Goal: Information Seeking & Learning: Learn about a topic

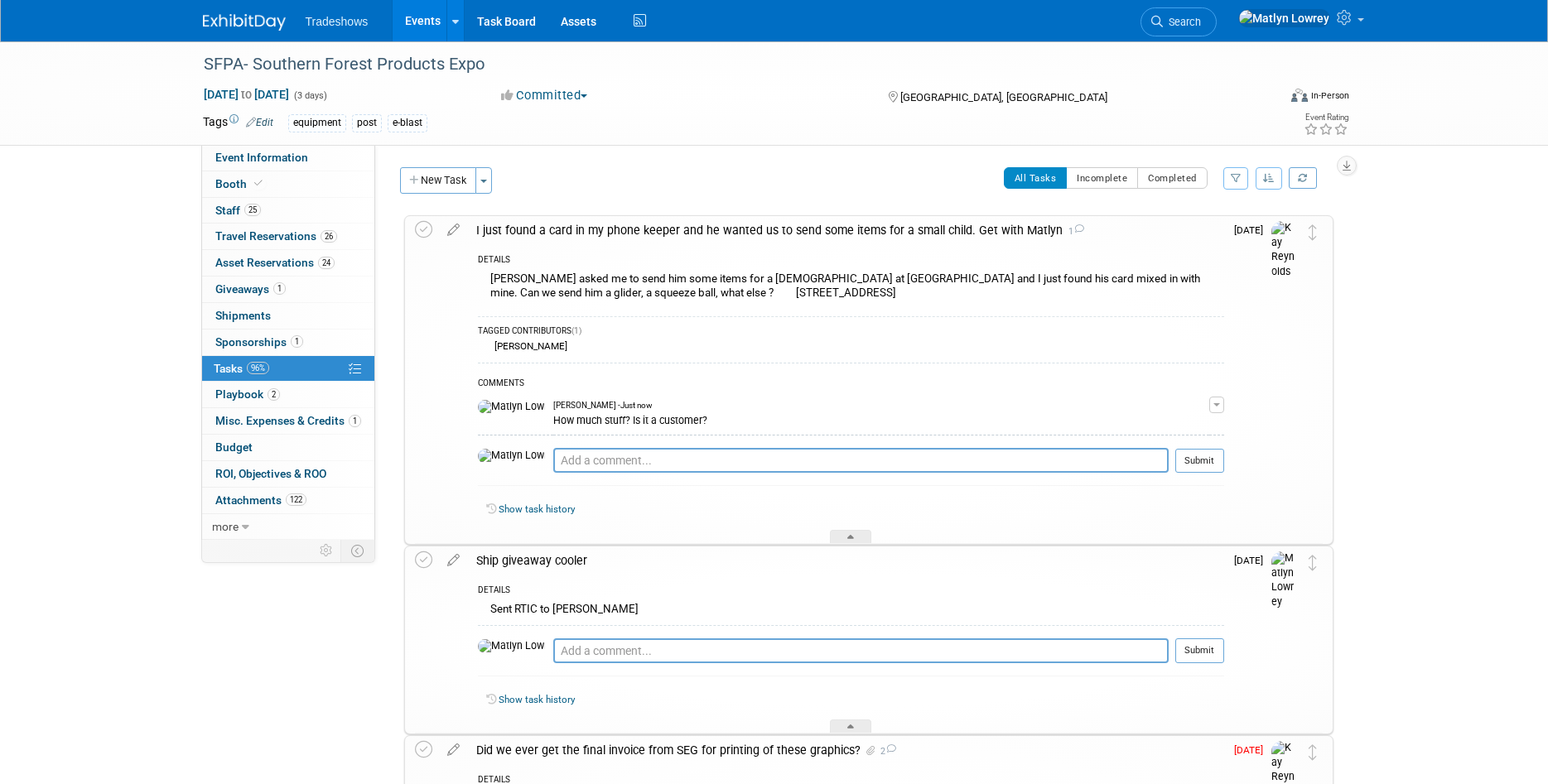
click at [425, 24] on link "Events" at bounding box center [422, 21] width 60 height 41
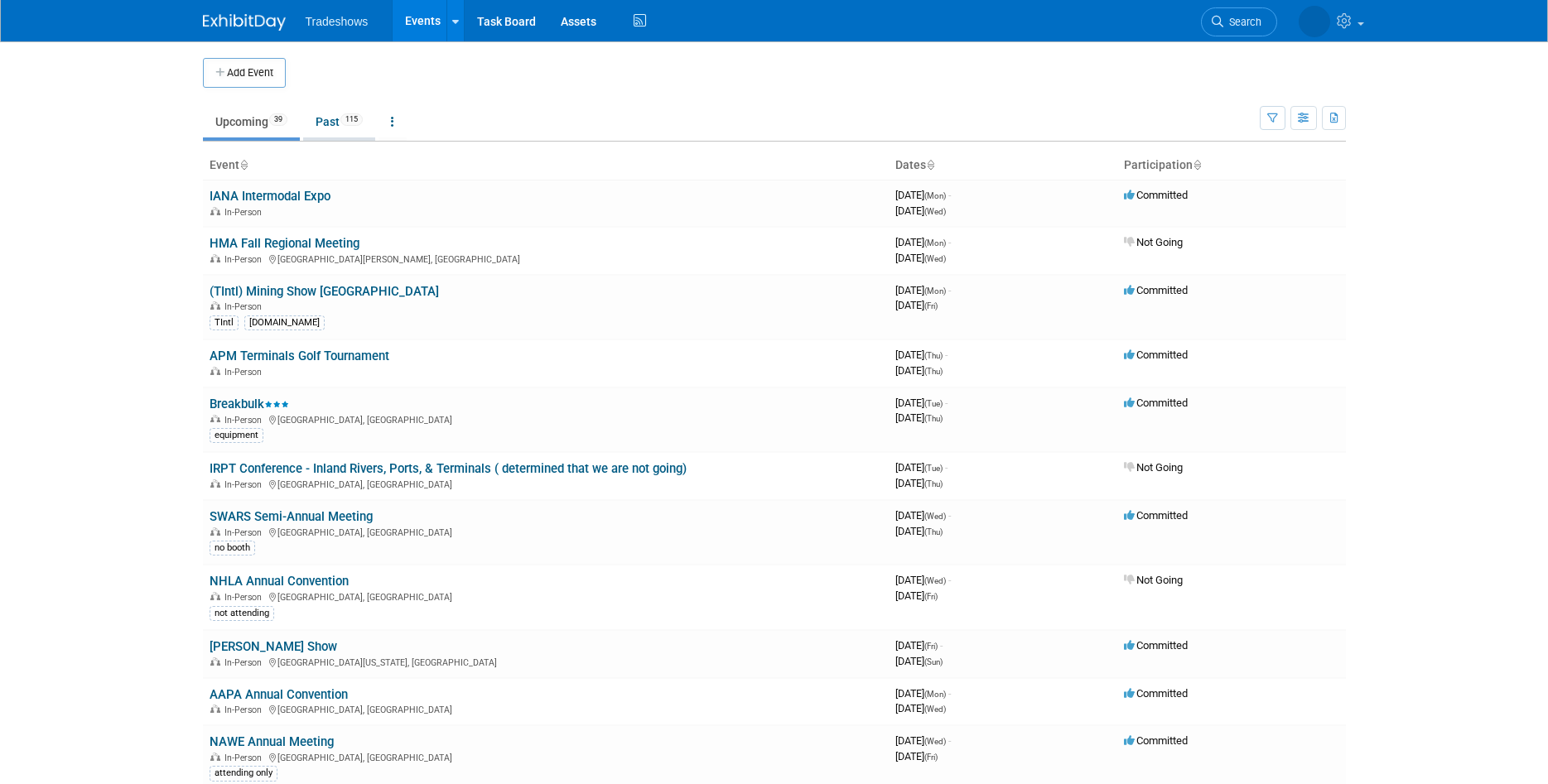
click at [335, 132] on link "Past 115" at bounding box center [339, 122] width 72 height 32
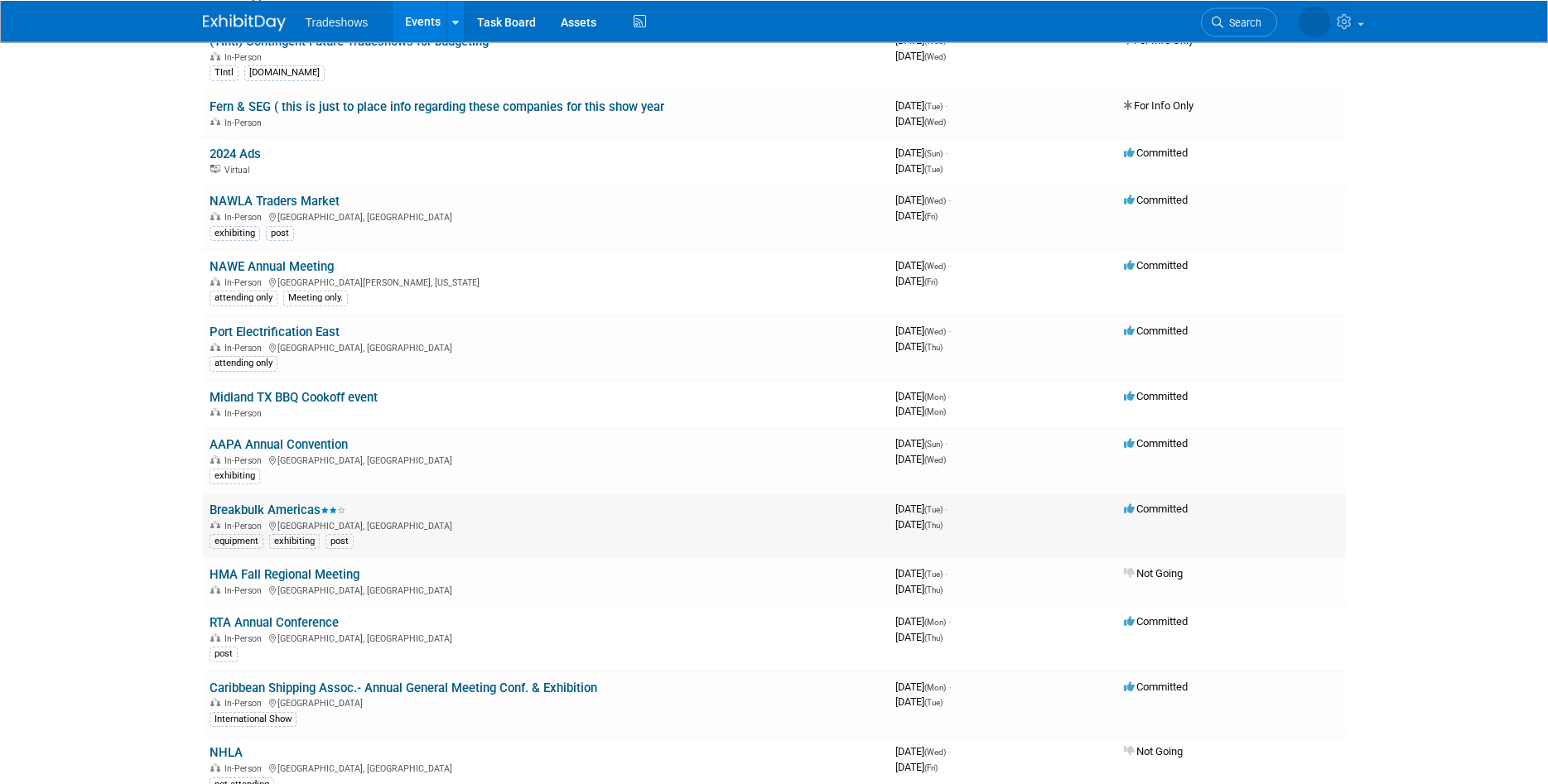
scroll to position [3293, 0]
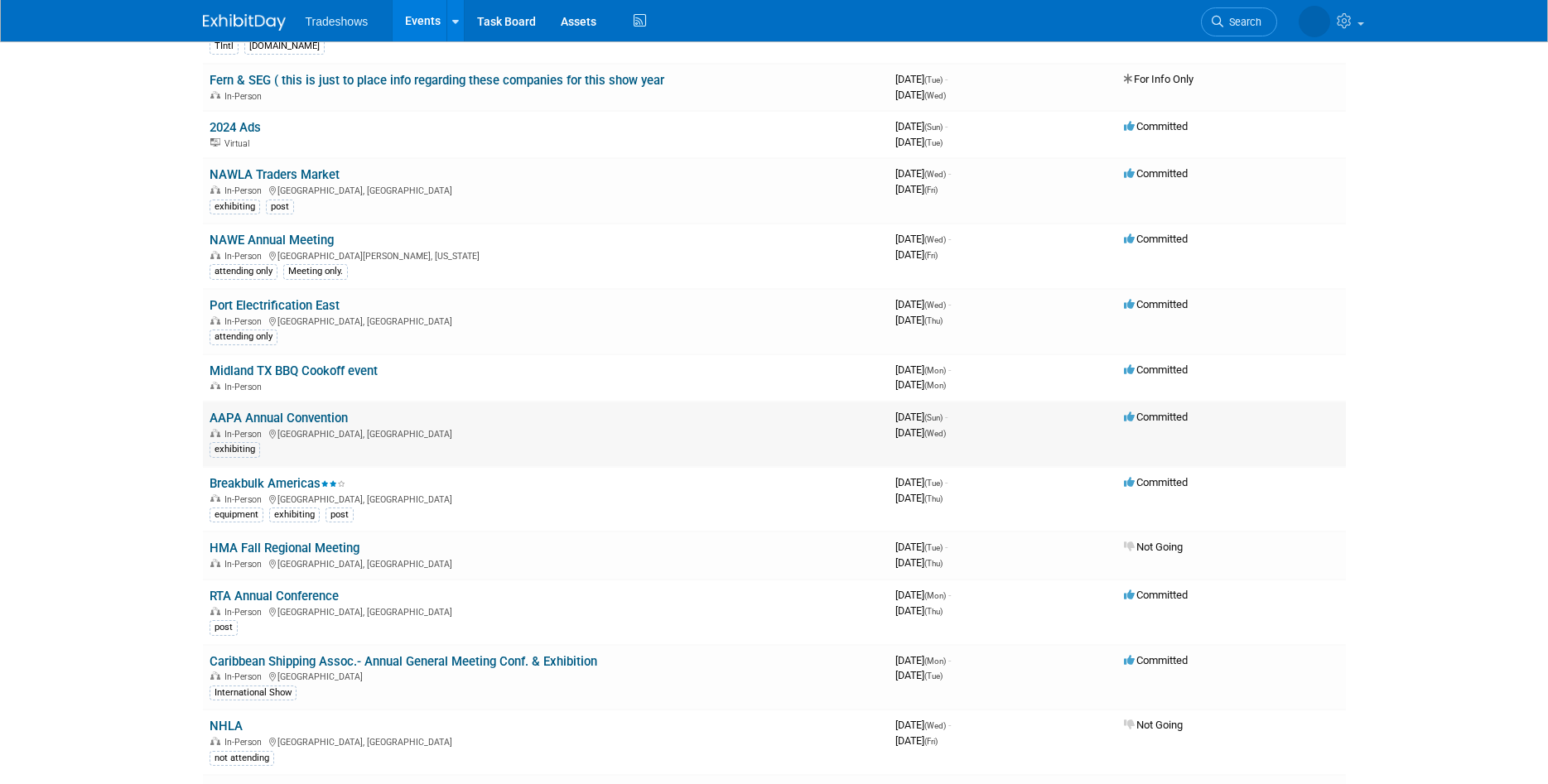
click at [312, 422] on link "AAPA Annual Convention" at bounding box center [278, 418] width 138 height 15
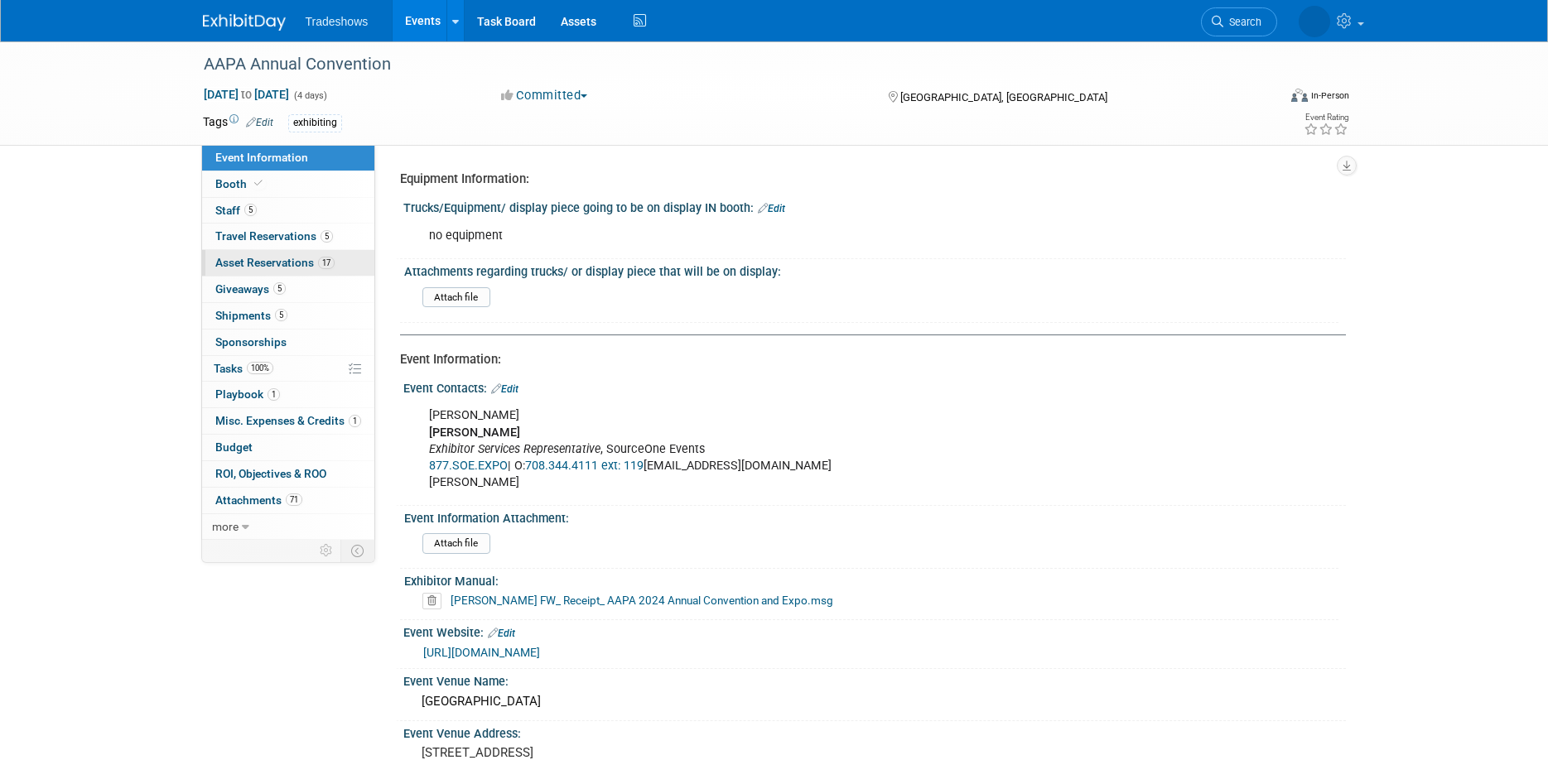
click at [252, 252] on link "17 Asset Reservations 17" at bounding box center [288, 262] width 172 height 25
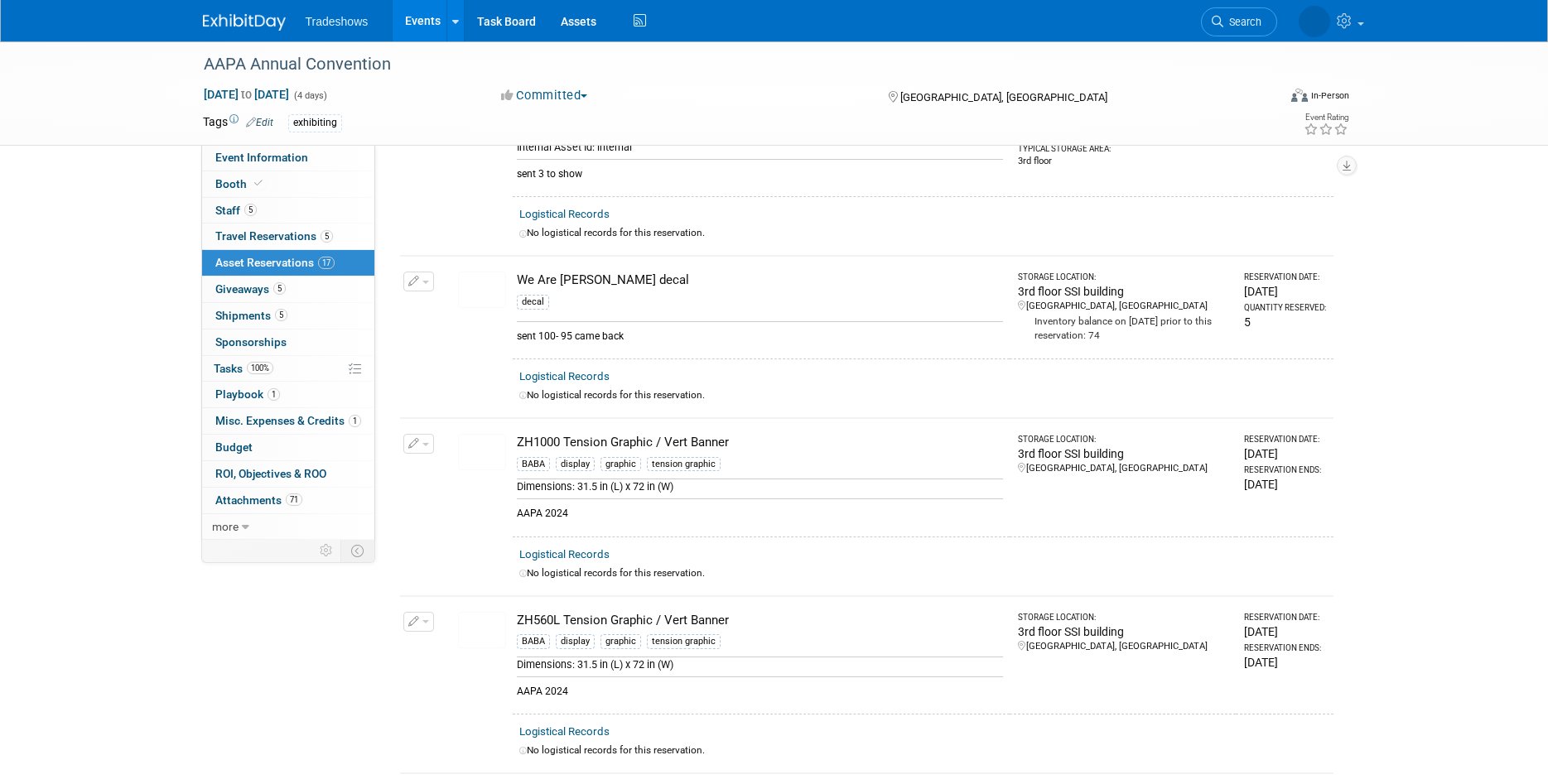
scroll to position [2585, 0]
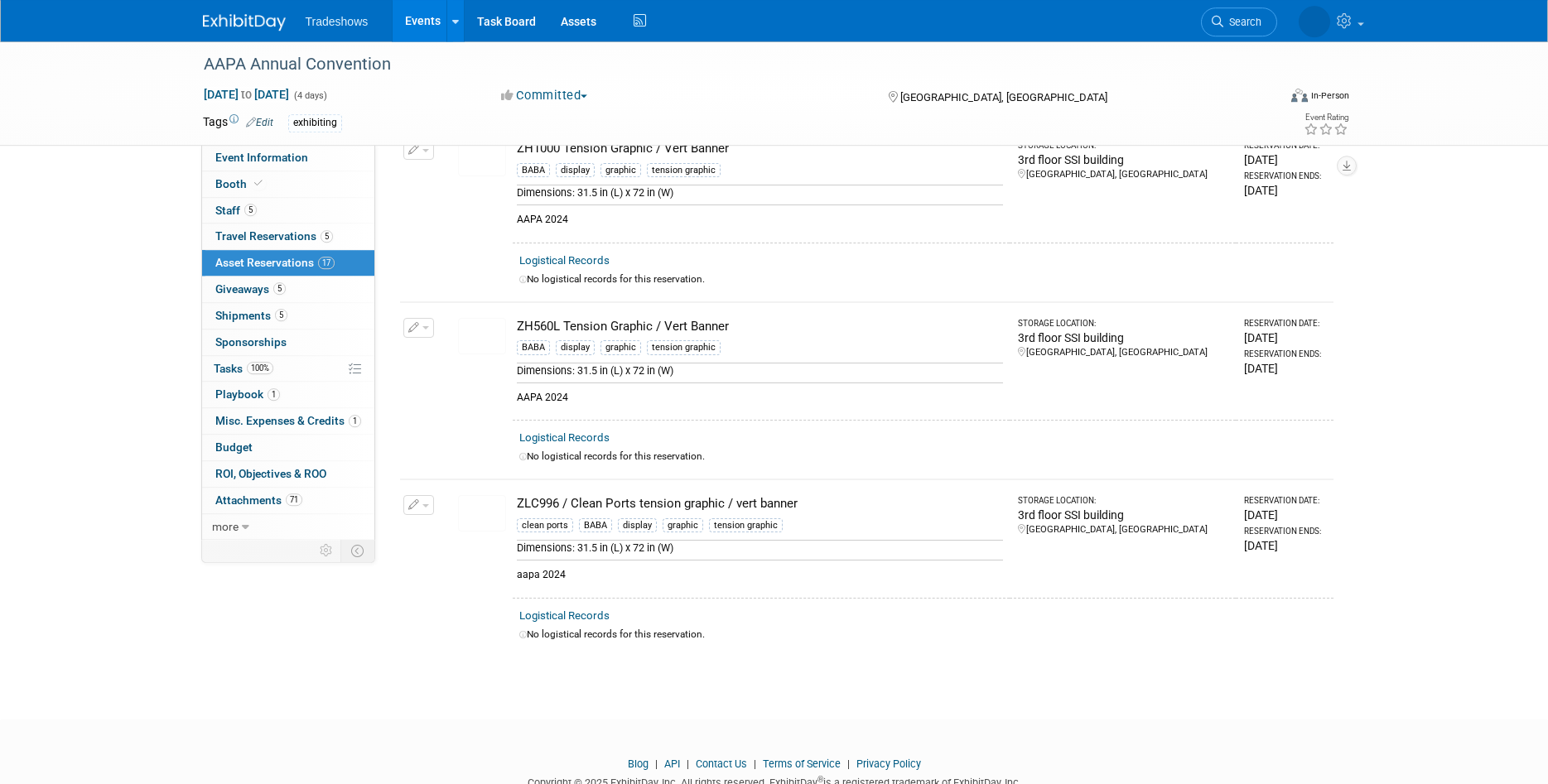
scroll to position [2502, 0]
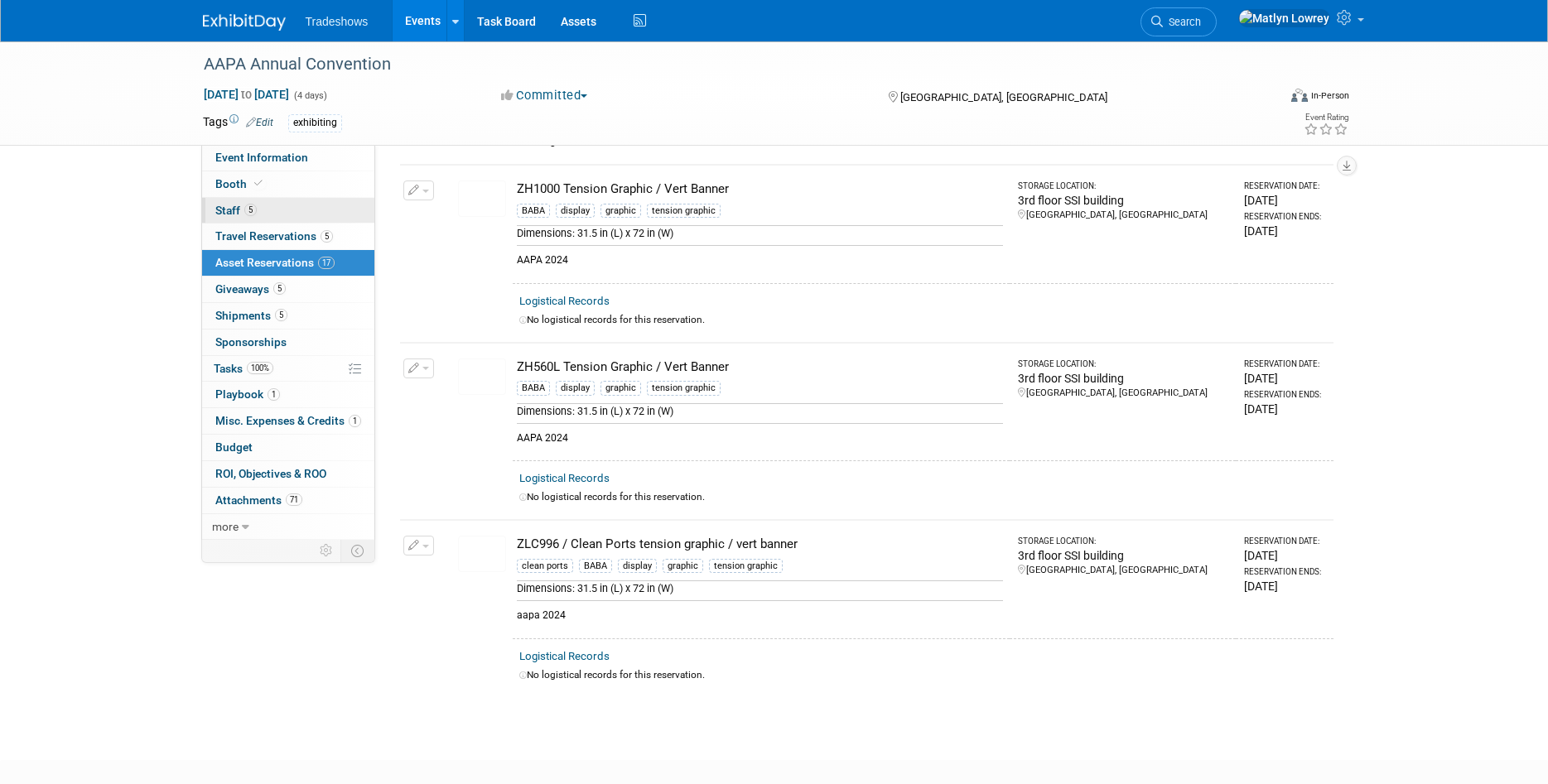
click at [292, 209] on link "5 Staff 5" at bounding box center [288, 211] width 172 height 25
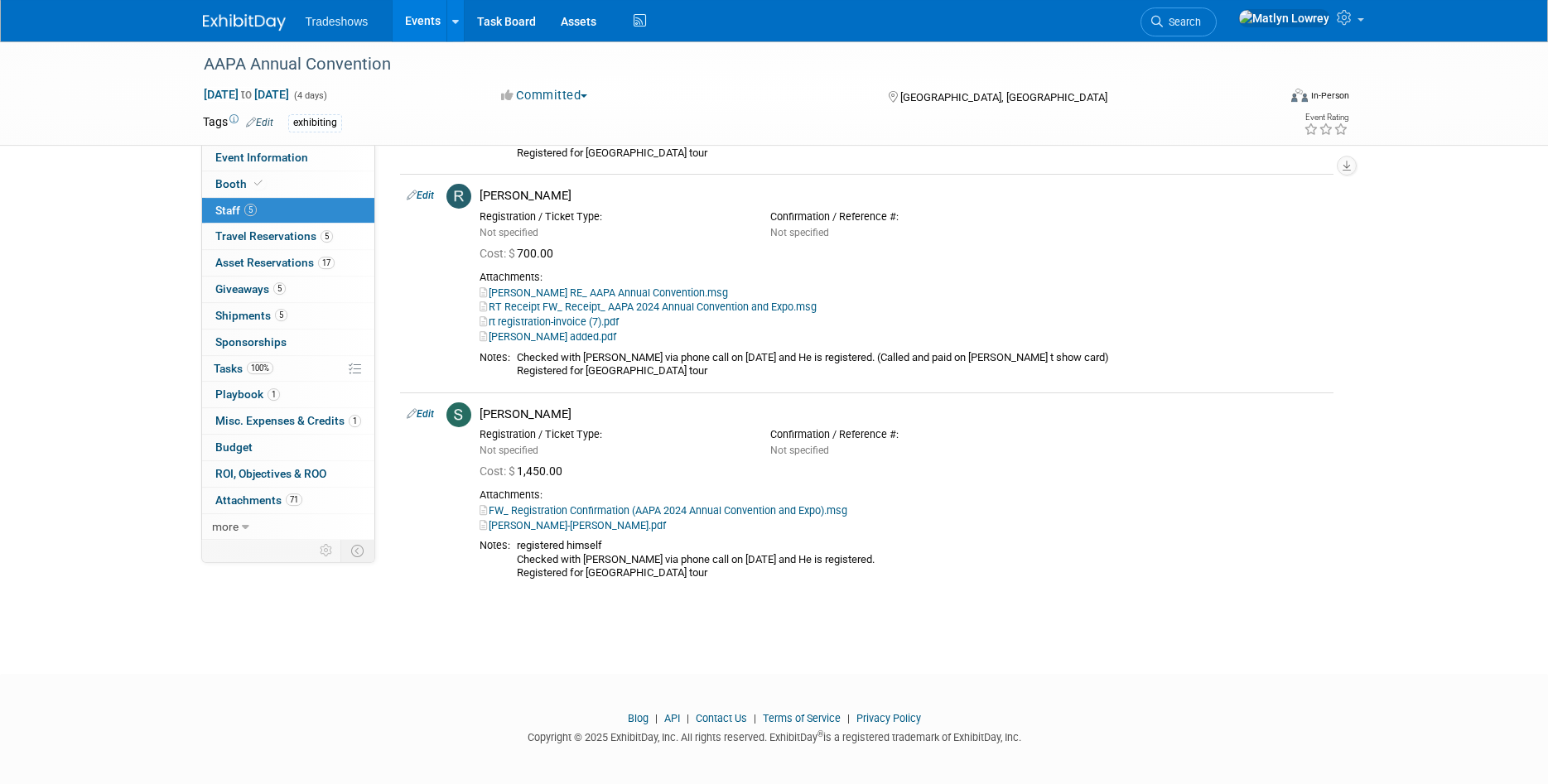
scroll to position [555, 0]
